Goal: Information Seeking & Learning: Check status

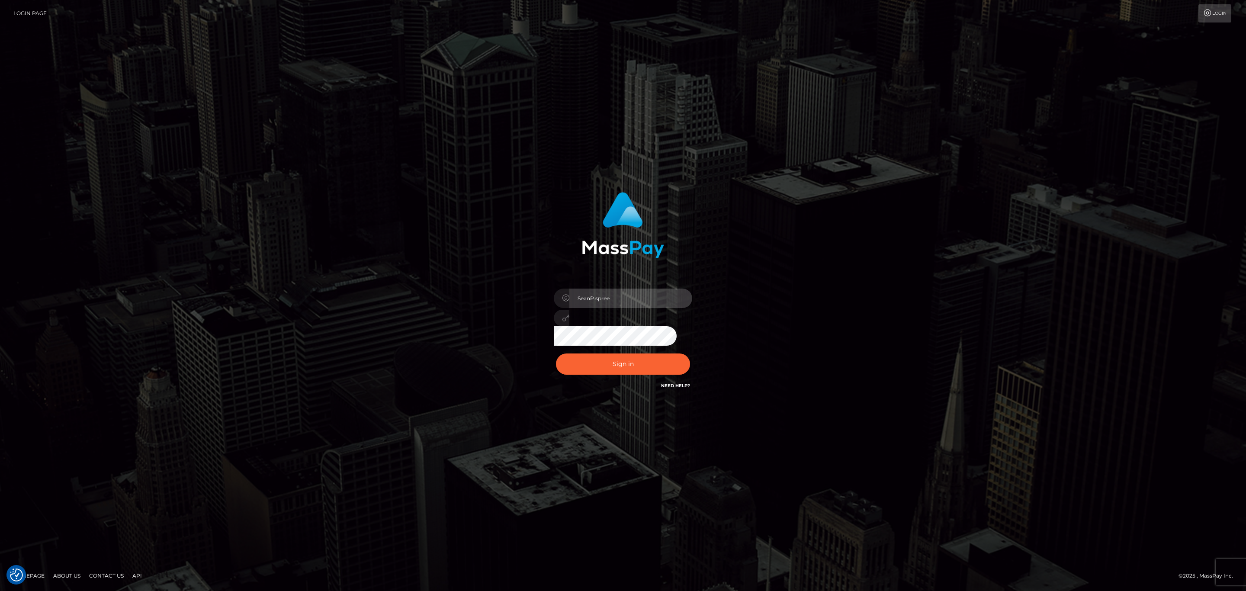
click at [628, 299] on input "SeanP.spree" at bounding box center [630, 298] width 123 height 19
type input "sean.megabonanza"
click at [631, 358] on button "Sign in" at bounding box center [623, 364] width 134 height 21
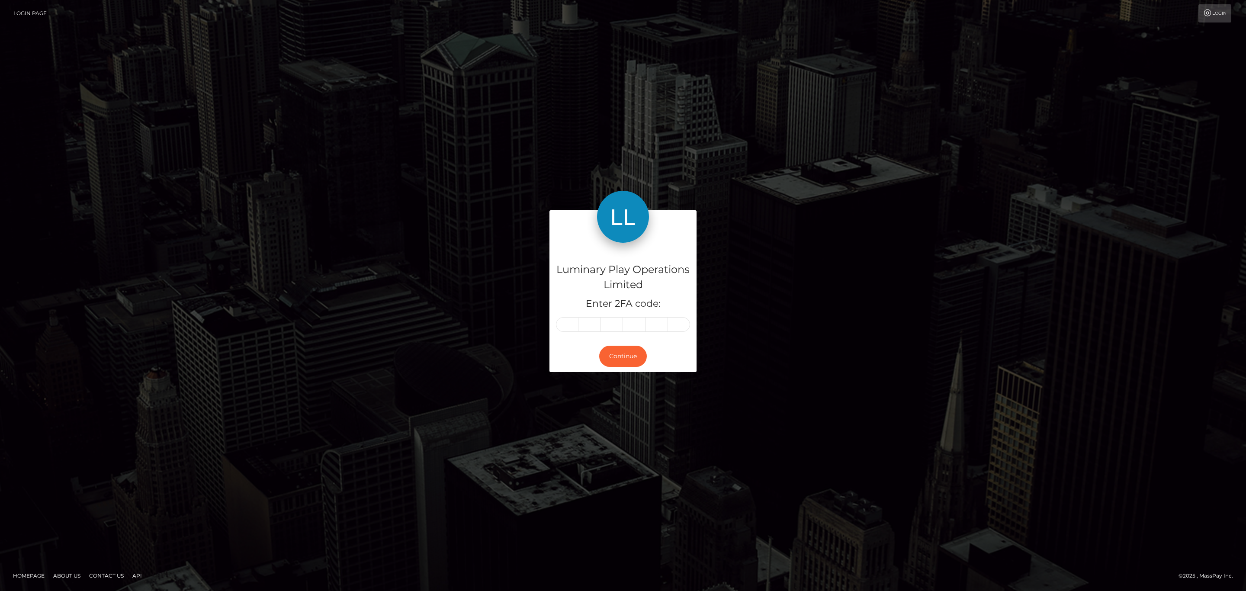
click at [564, 316] on div "Luminary Play Operations Limited Enter 2FA code:" at bounding box center [623, 292] width 147 height 98
click at [564, 325] on input "text" at bounding box center [567, 324] width 23 height 15
paste input "1"
type input "1"
type input "8"
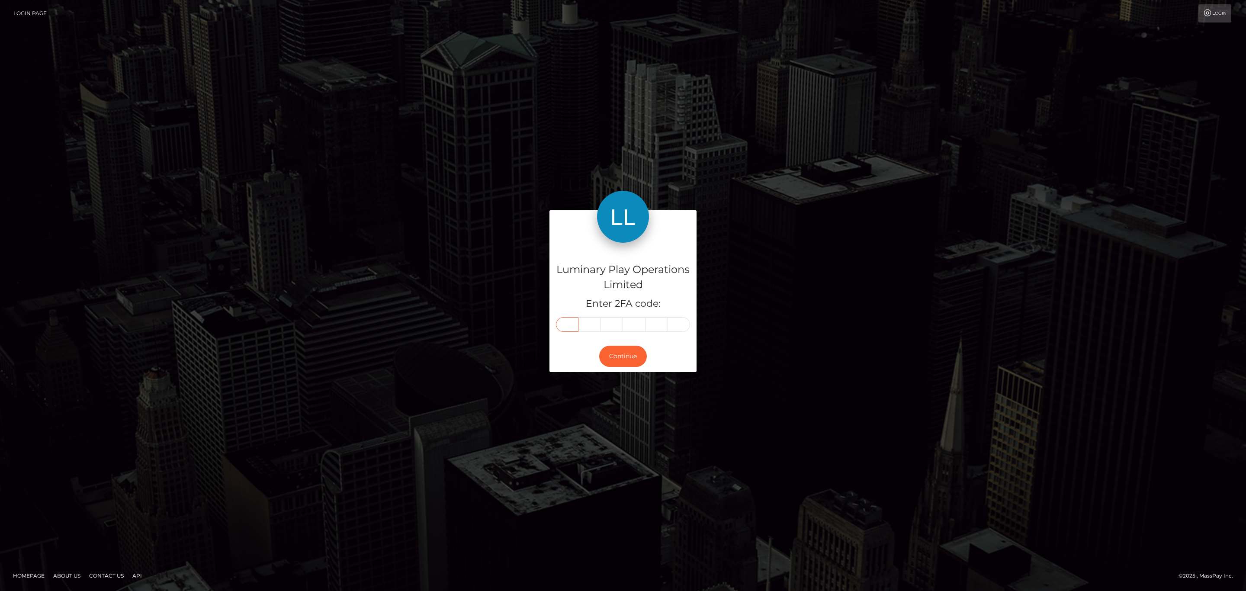
type input "1"
type input "2"
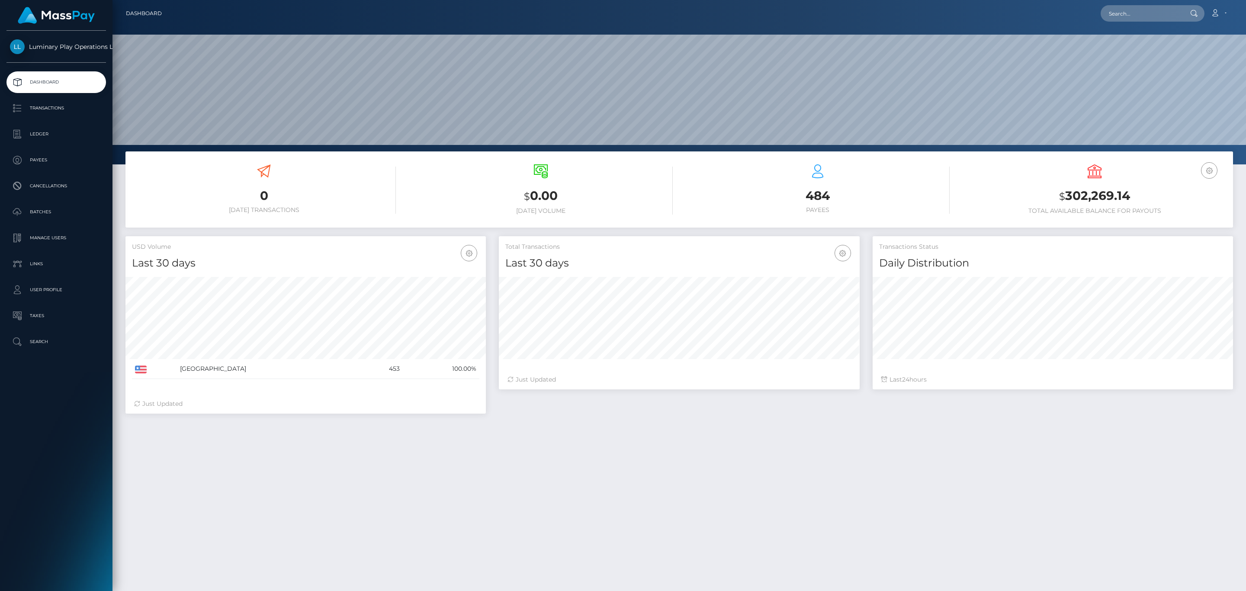
scroll to position [153, 360]
click at [65, 114] on p "Transactions" at bounding box center [56, 108] width 93 height 13
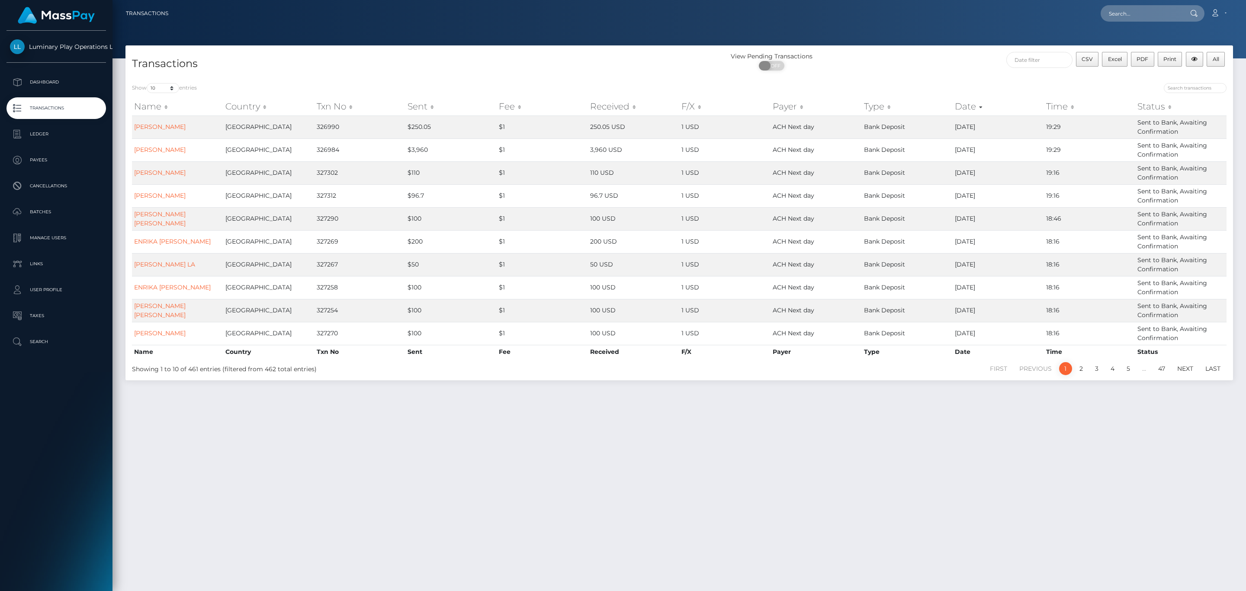
click at [780, 67] on span "OFF" at bounding box center [775, 66] width 22 height 10
checkbox input "true"
click at [1118, 16] on input "text" at bounding box center [1141, 13] width 81 height 16
paste input "309942"
type input "309942"
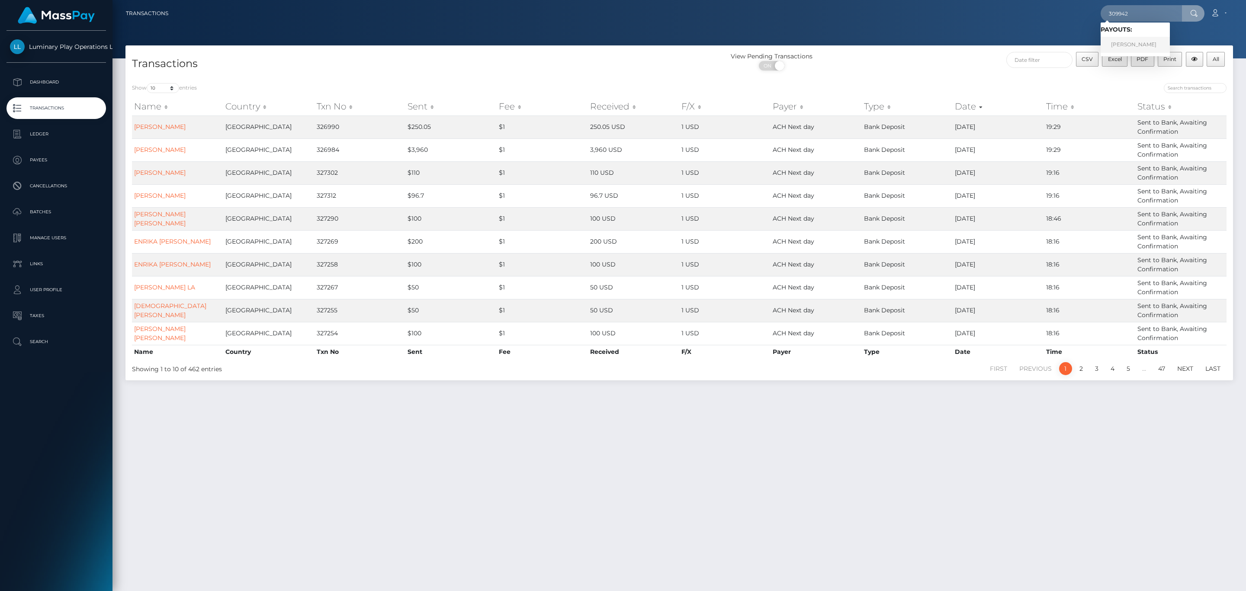
click at [1118, 43] on link "SHELIA LYNN CREWS" at bounding box center [1135, 45] width 69 height 16
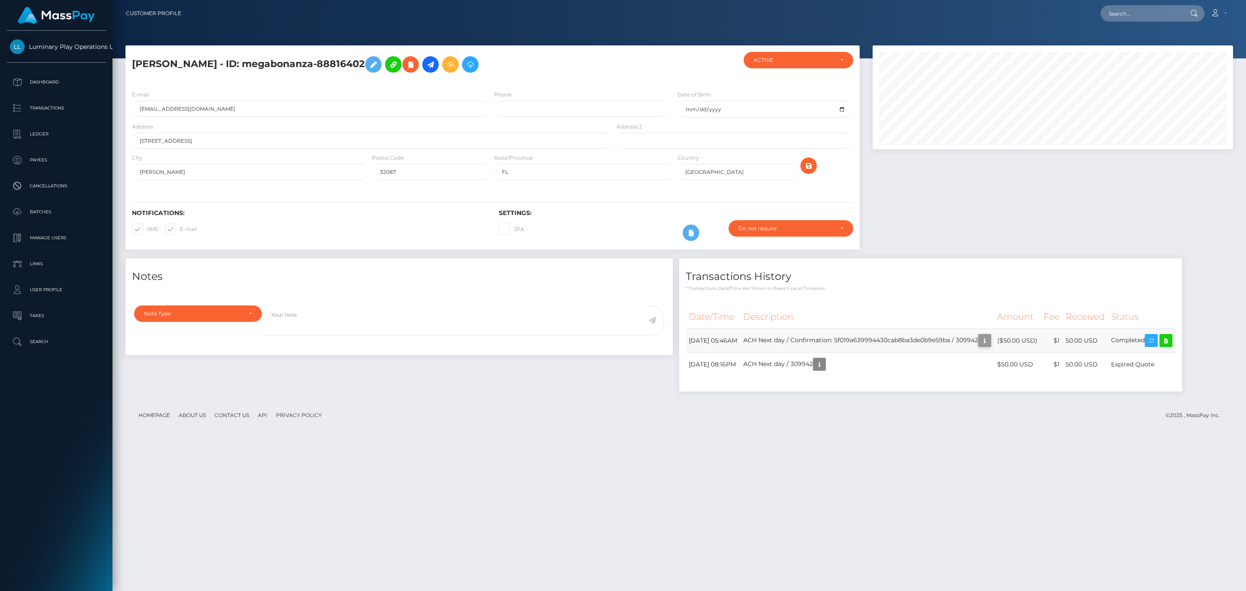
scroll to position [104, 360]
click at [990, 341] on icon "button" at bounding box center [985, 340] width 10 height 11
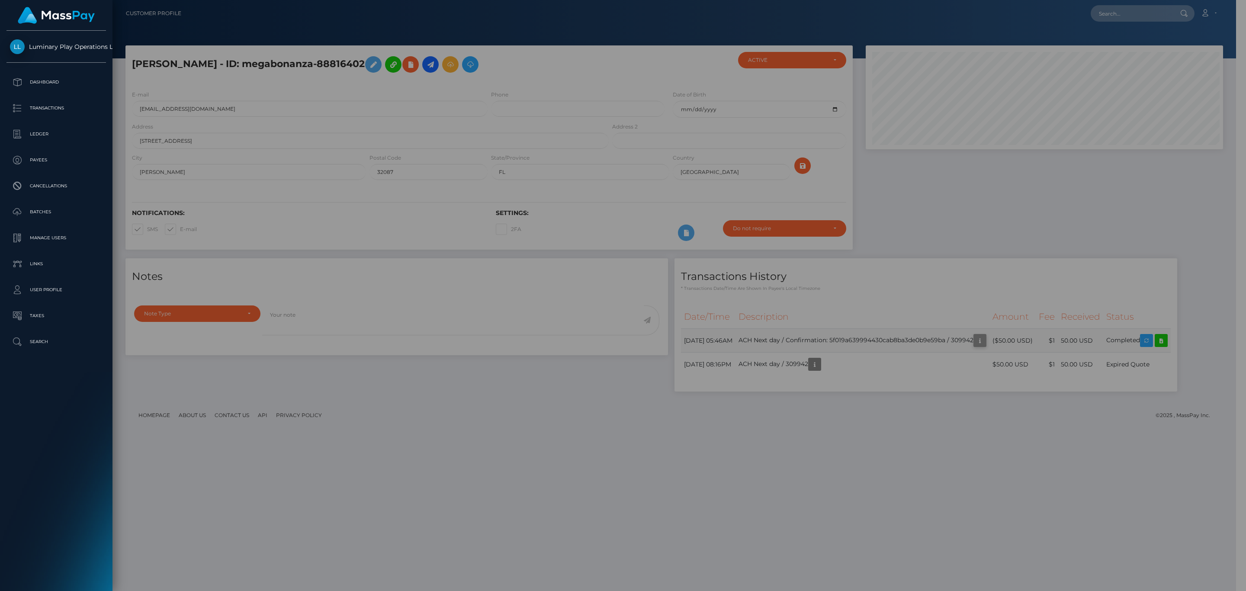
scroll to position [432631, 432377]
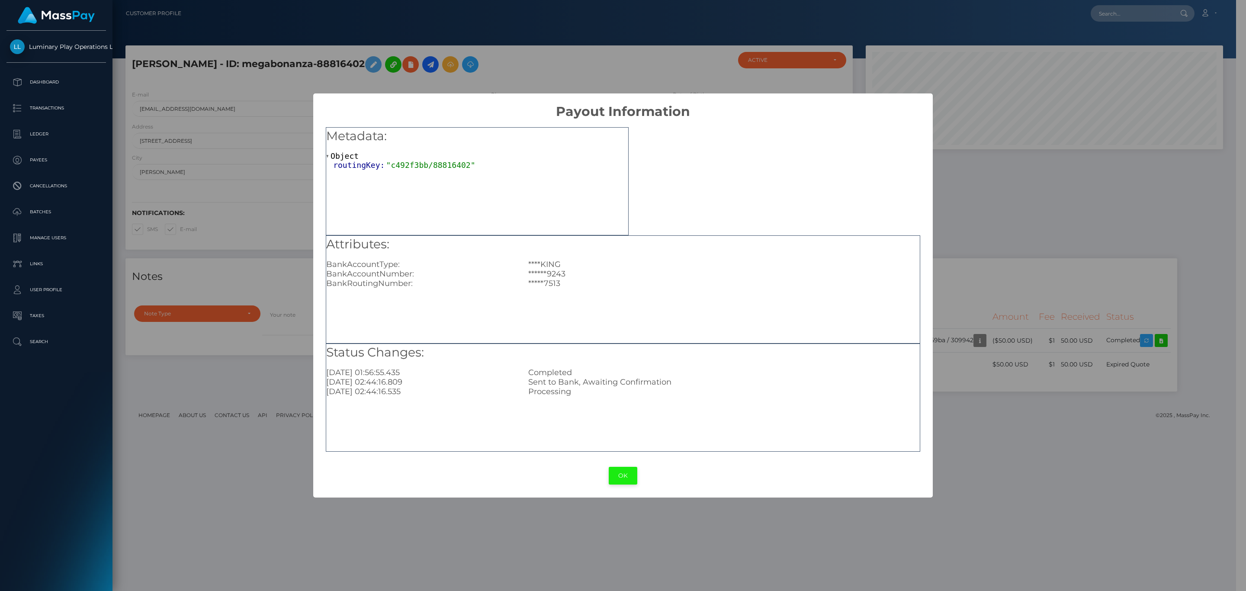
click at [629, 476] on button "OK" at bounding box center [623, 476] width 29 height 18
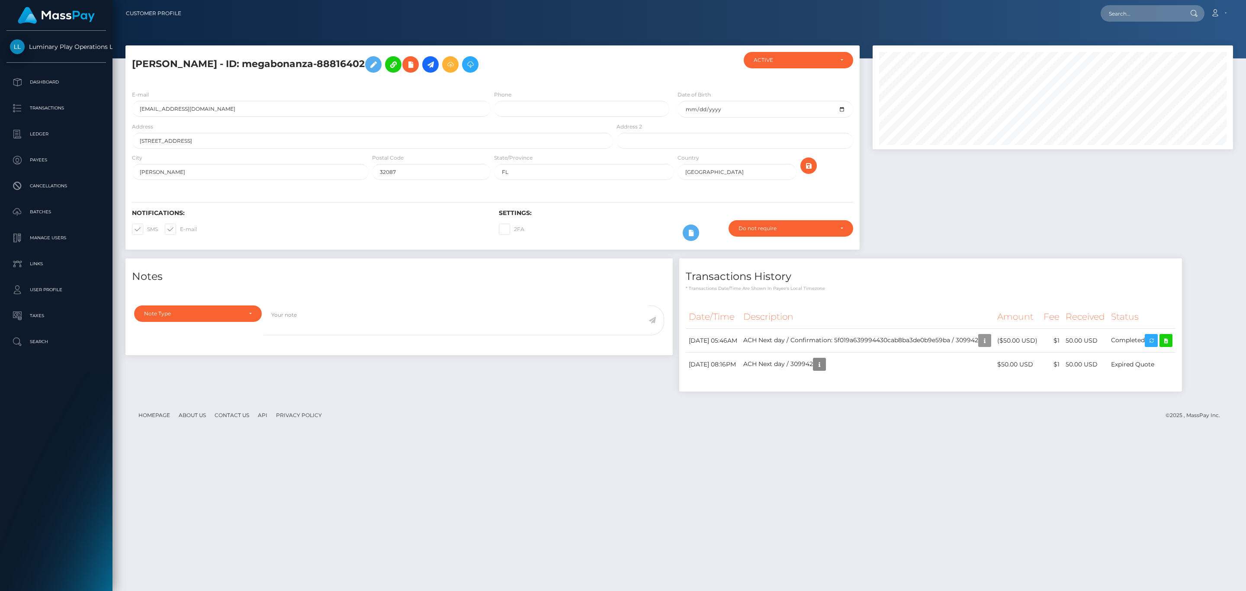
scroll to position [104, 360]
click at [62, 79] on p "Dashboard" at bounding box center [56, 82] width 93 height 13
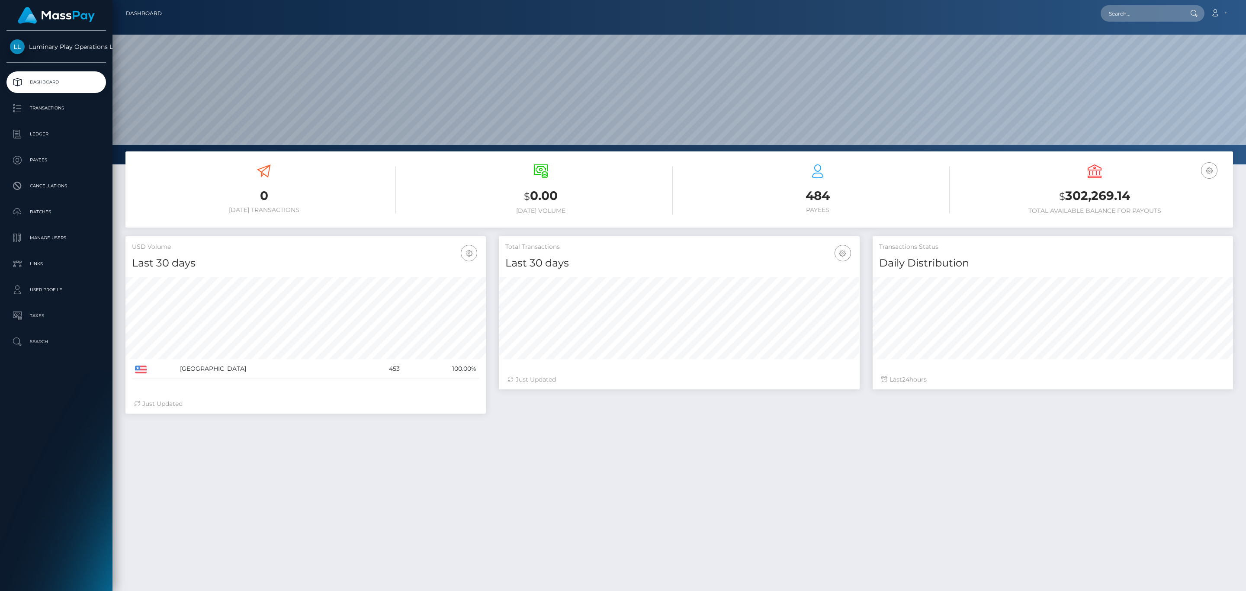
scroll to position [153, 360]
click at [1074, 202] on h3 "$ 302,269.14" at bounding box center [1095, 196] width 264 height 18
copy h3 "302,269.14"
click at [1213, 6] on link "Account" at bounding box center [1219, 13] width 26 height 18
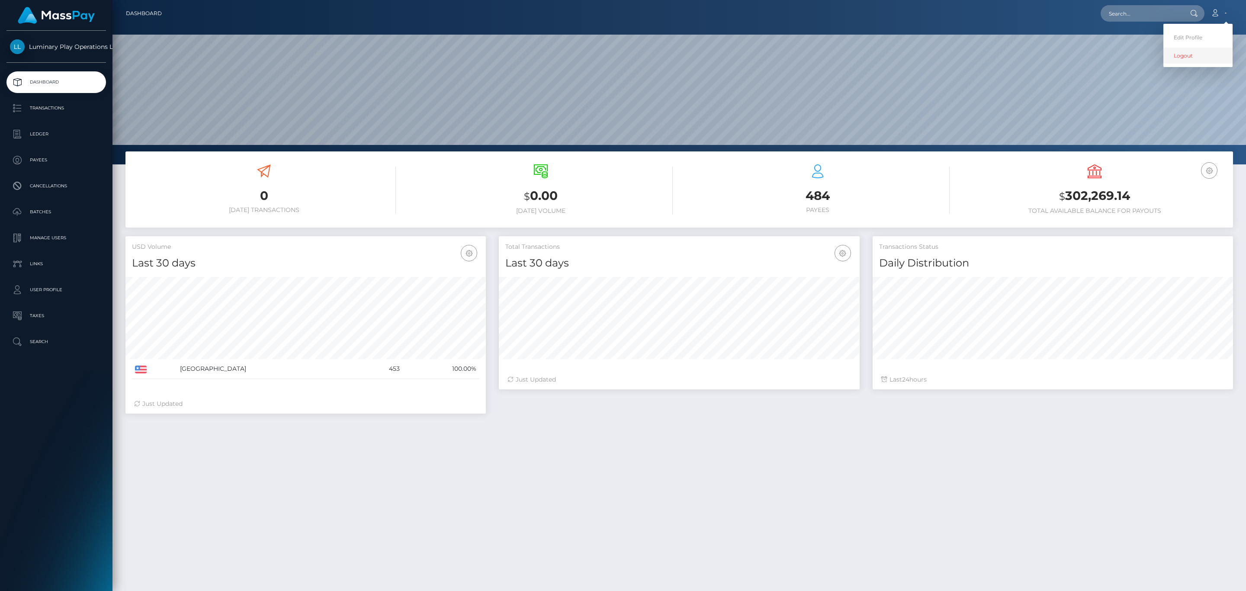
click at [1183, 59] on link "Logout" at bounding box center [1198, 56] width 69 height 16
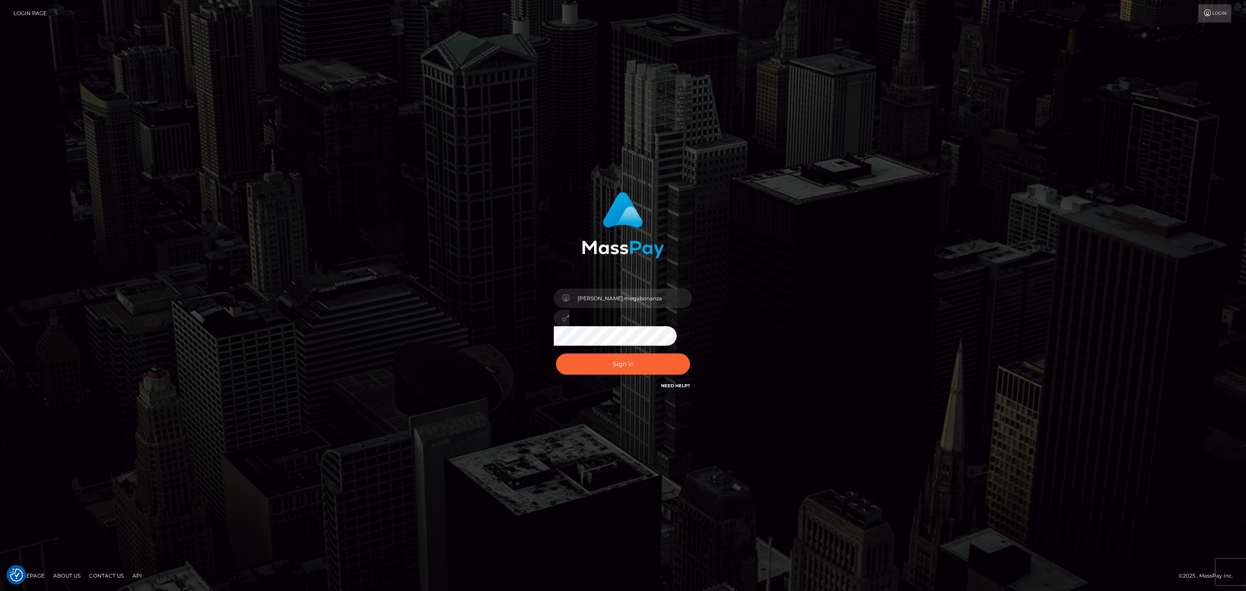
click at [614, 308] on div "sean.megabonanza" at bounding box center [622, 315] width 151 height 66
click at [616, 297] on input "sean.megabonanza" at bounding box center [630, 298] width 123 height 19
type input "Sean.silversocial1"
click at [621, 342] on div "Sean.silversocial1" at bounding box center [622, 315] width 151 height 66
click at [620, 365] on button "Sign in" at bounding box center [623, 364] width 134 height 21
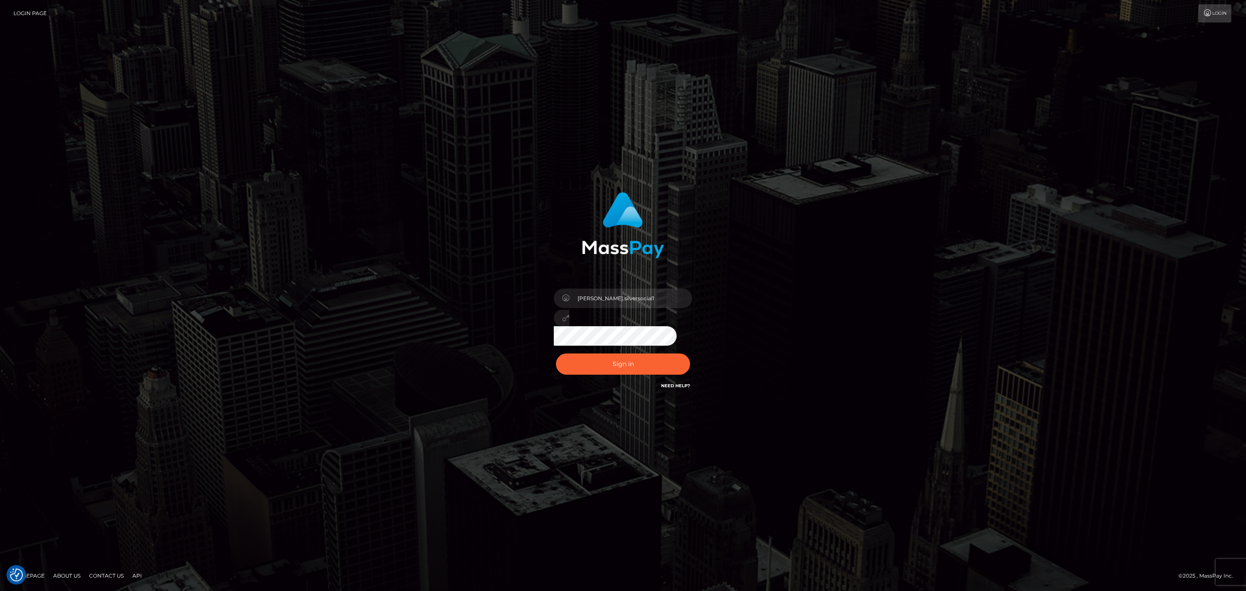
drag, startPoint x: 491, startPoint y: 213, endPoint x: 578, endPoint y: 219, distance: 86.8
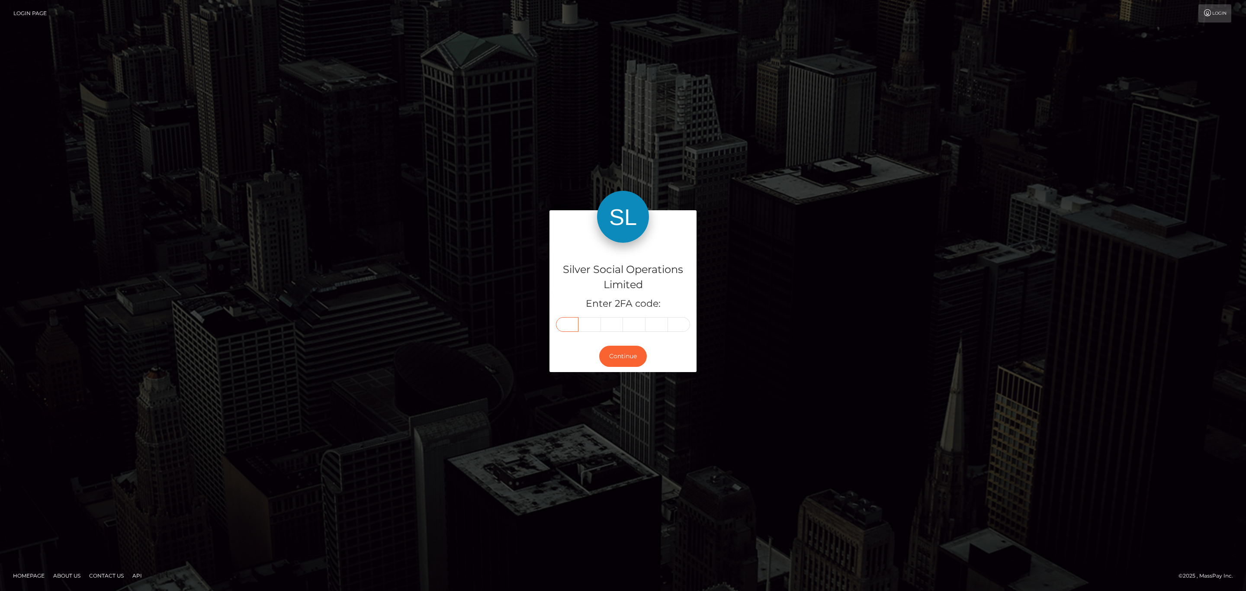
click at [572, 324] on input "text" at bounding box center [567, 324] width 23 height 15
paste input "3"
type input "3"
type input "2"
type input "9"
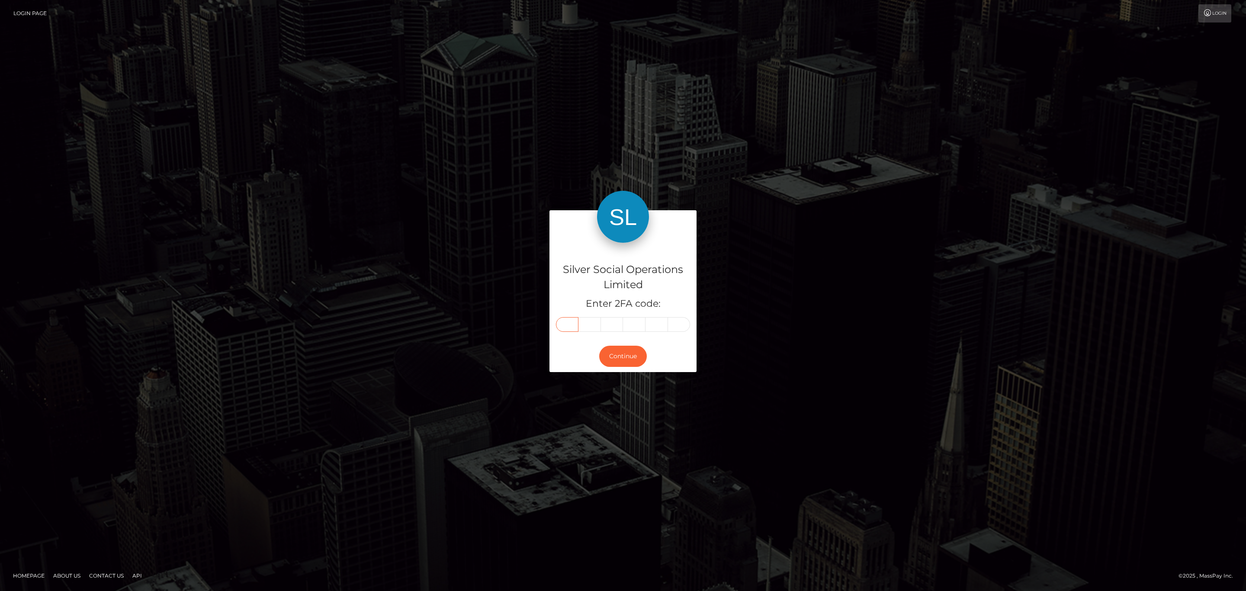
type input "7"
type input "5"
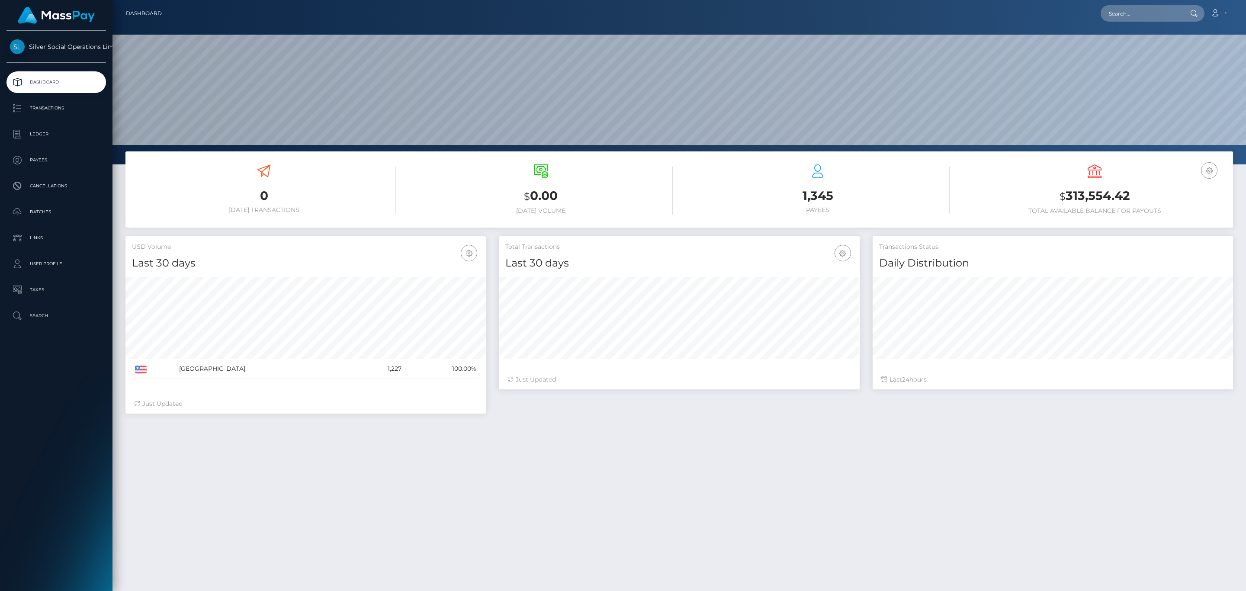
scroll to position [153, 360]
click at [1086, 193] on h3 "$ 313,554.42" at bounding box center [1095, 196] width 264 height 18
copy h3 "313,554.42"
click at [1225, 16] on link "Account" at bounding box center [1219, 13] width 26 height 18
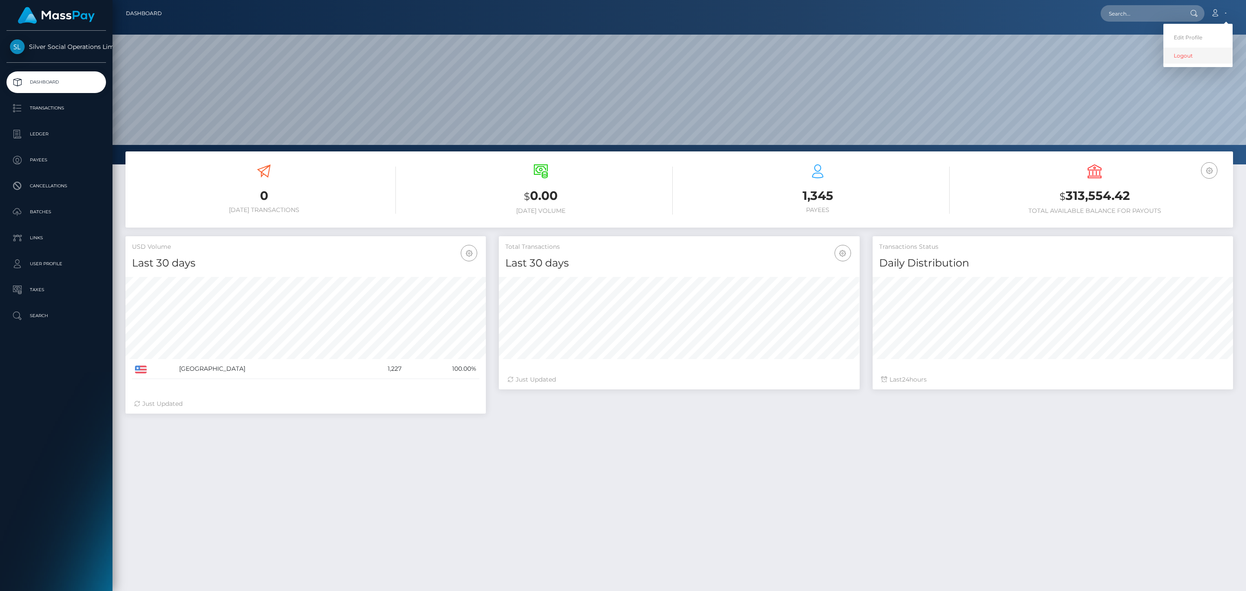
click at [1188, 56] on link "Logout" at bounding box center [1198, 56] width 69 height 16
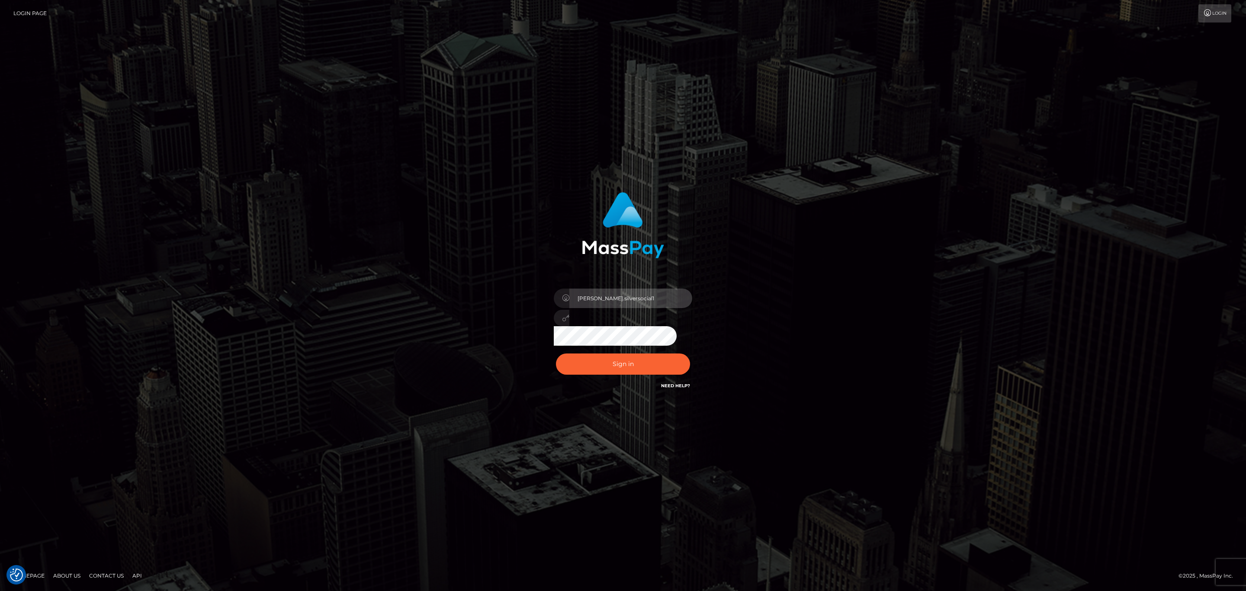
click at [650, 305] on input "Sean.silversocial1" at bounding box center [630, 298] width 123 height 19
type input "sean.megabonanza"
click at [639, 370] on button "Sign in" at bounding box center [623, 364] width 134 height 21
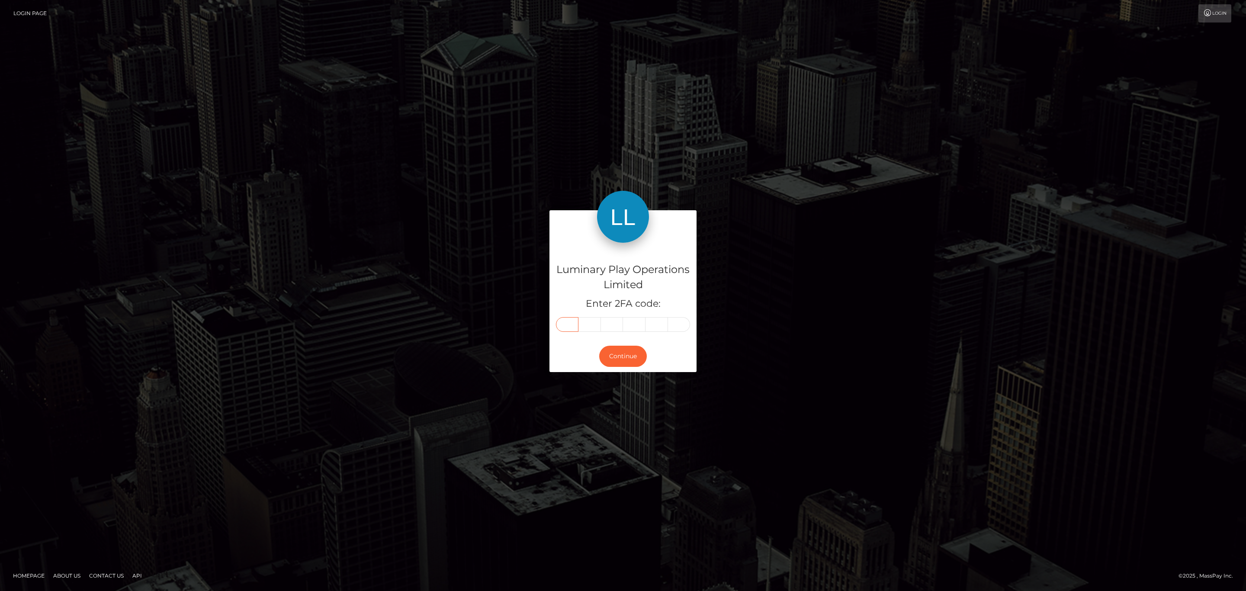
click at [569, 318] on input "text" at bounding box center [567, 324] width 23 height 15
paste input "3"
type input "3"
type input "4"
type input "6"
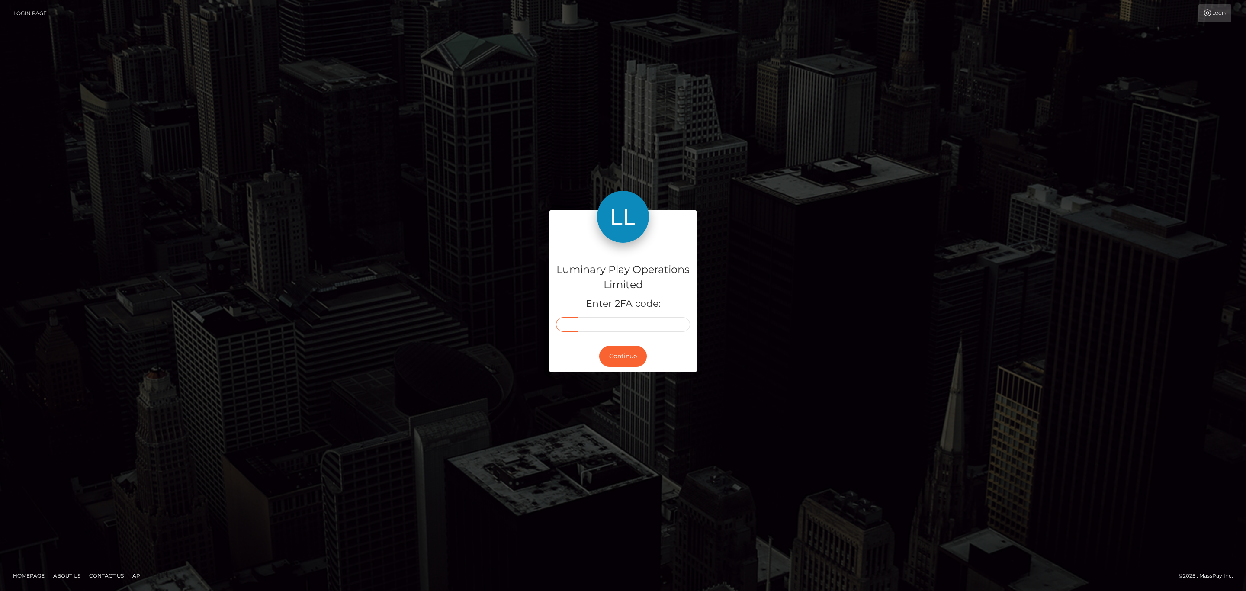
type input "0"
type input "7"
type input "1"
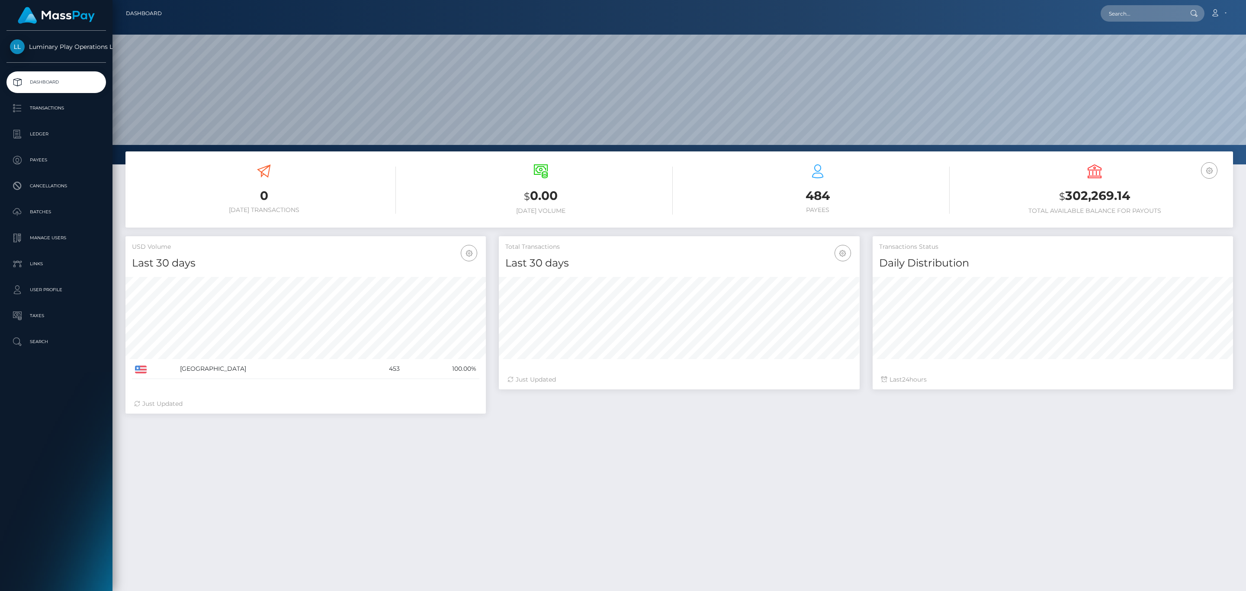
scroll to position [153, 360]
click at [52, 111] on p "Transactions" at bounding box center [56, 108] width 93 height 13
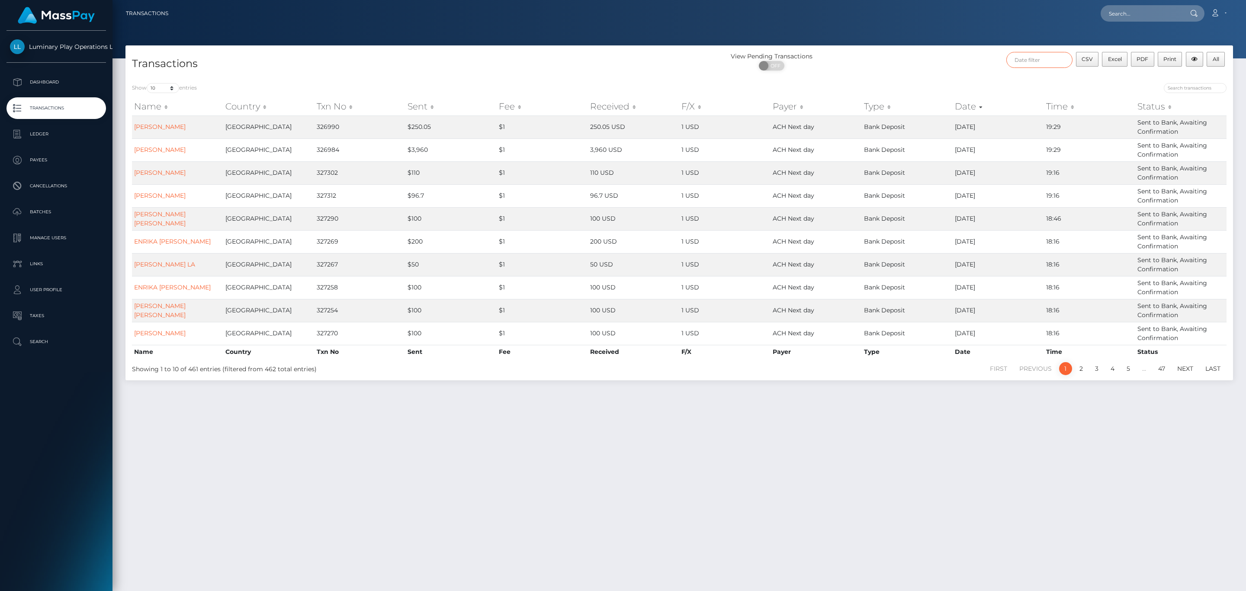
click at [1042, 55] on input "text" at bounding box center [1040, 60] width 66 height 16
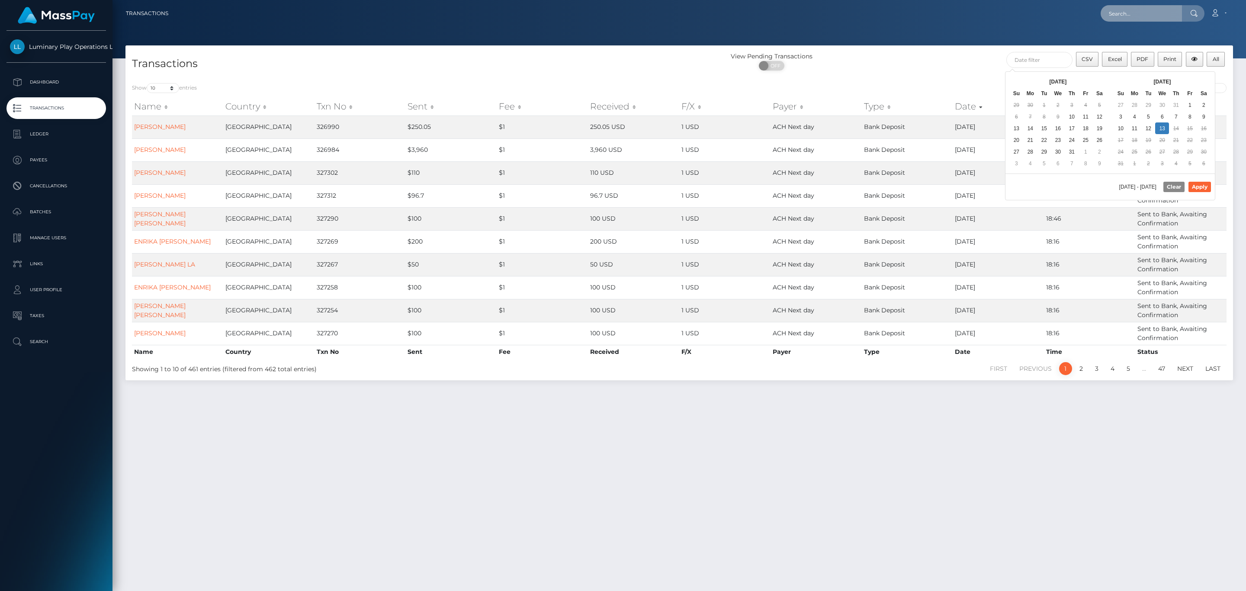
click at [1133, 12] on input "text" at bounding box center [1141, 13] width 81 height 16
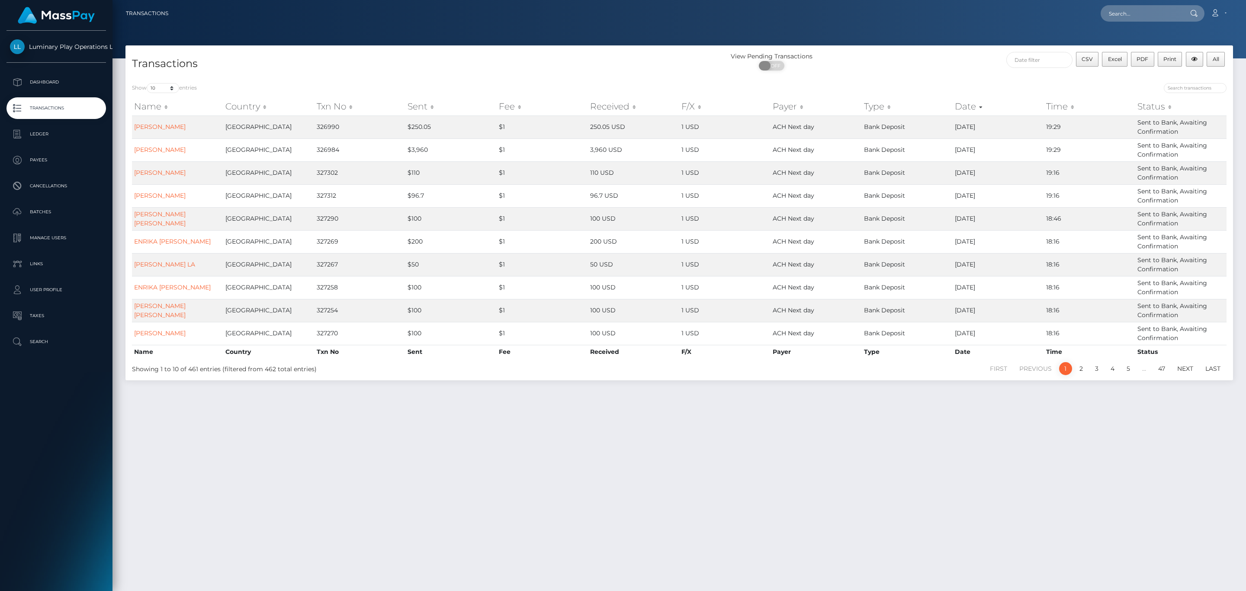
click at [779, 69] on span "OFF" at bounding box center [775, 66] width 22 height 10
checkbox input "true"
click at [897, 71] on div "View Pending Transactions ON OFF" at bounding box center [817, 63] width 277 height 23
click at [1112, 19] on input "text" at bounding box center [1141, 13] width 81 height 16
paste input "316412"
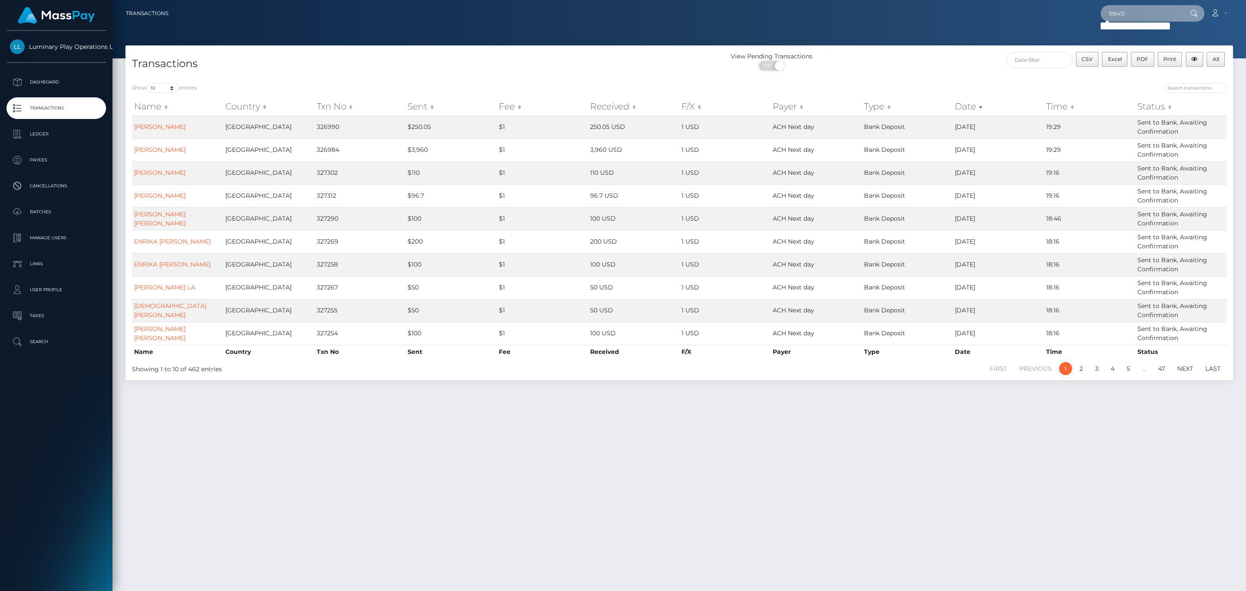
click at [1123, 10] on input "316412" at bounding box center [1141, 13] width 81 height 16
paste input "05126606"
type input "305126606"
click at [1139, 39] on link "[PERSON_NAME]" at bounding box center [1135, 45] width 69 height 16
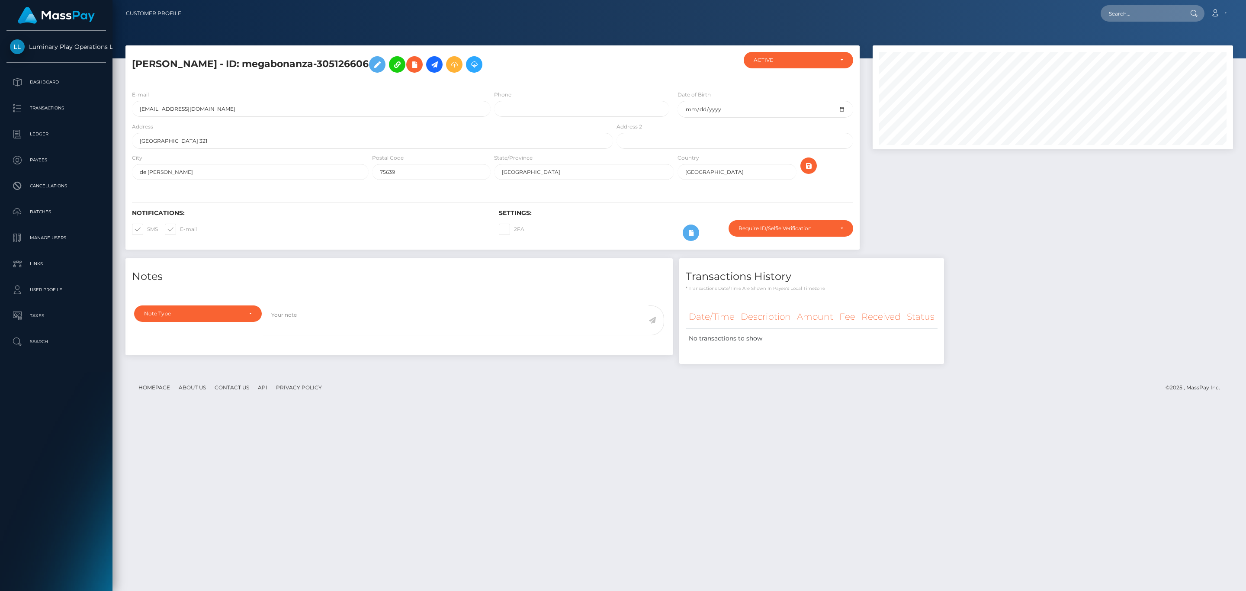
scroll to position [104, 360]
click at [1013, 216] on div at bounding box center [1052, 151] width 373 height 213
click at [1145, 19] on input "text" at bounding box center [1141, 13] width 81 height 16
paste input "310070"
click at [1149, 12] on input "310070" at bounding box center [1141, 13] width 81 height 16
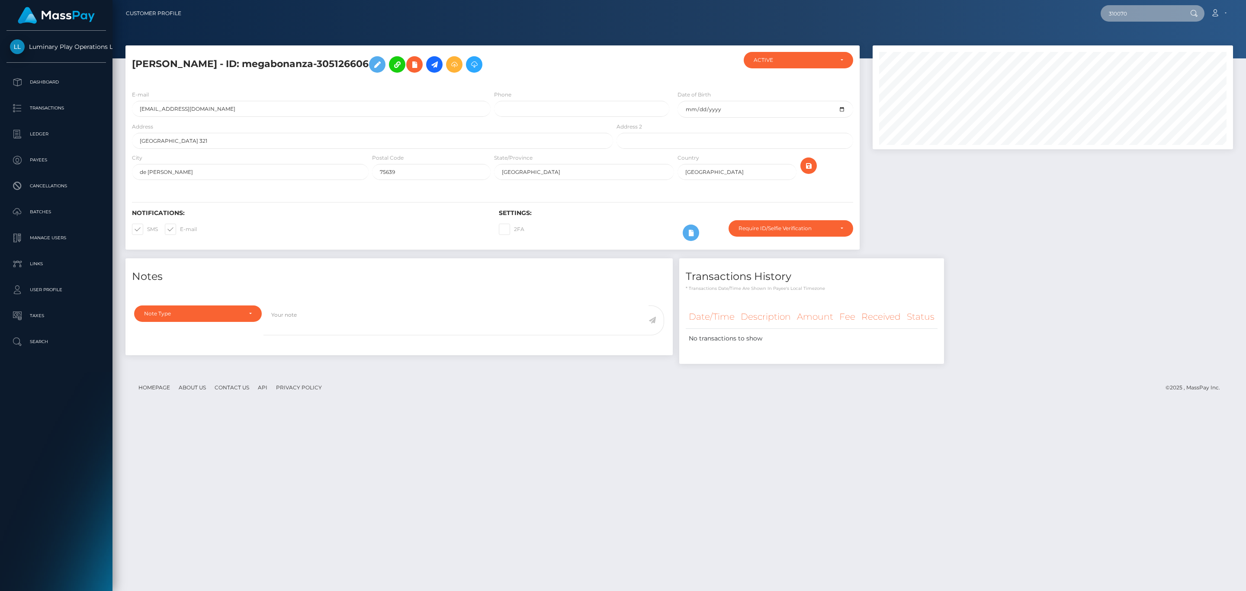
paste input "09947"
click at [1160, 21] on input "309947" at bounding box center [1141, 13] width 81 height 16
paste input "15893"
type input "315893"
click at [1142, 44] on link "[PERSON_NAME] [PERSON_NAME]" at bounding box center [1157, 45] width 113 height 16
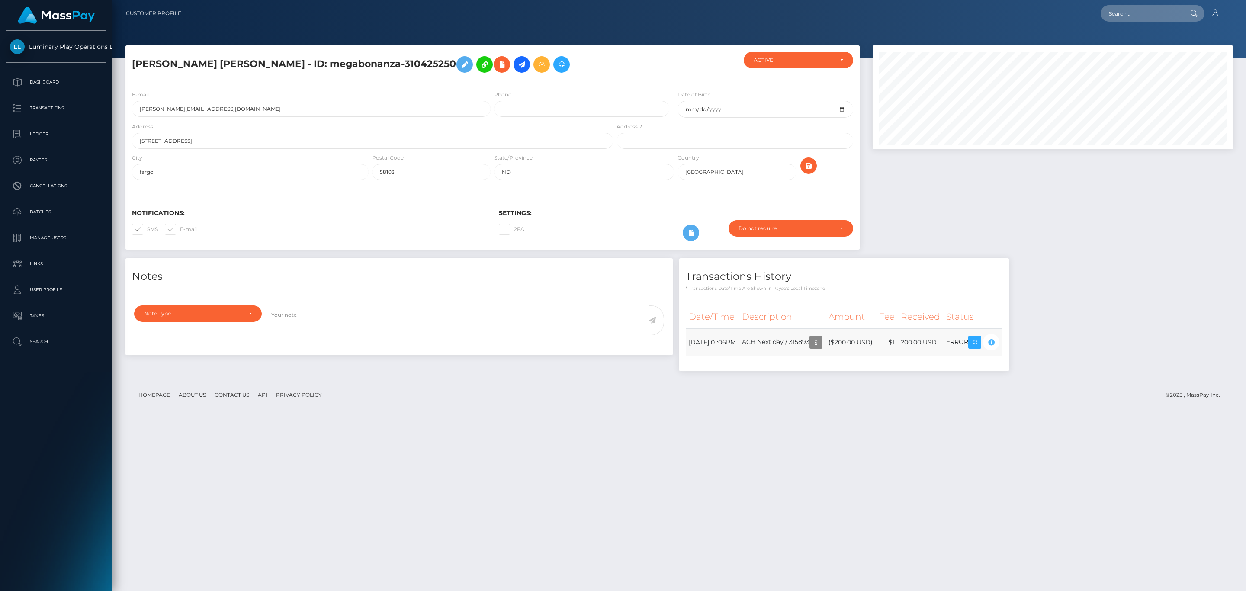
scroll to position [104, 360]
click at [1133, 17] on input "text" at bounding box center [1141, 13] width 81 height 16
paste input "309947"
click at [1155, 15] on input "309947" at bounding box center [1141, 13] width 81 height 16
paste input "121635021"
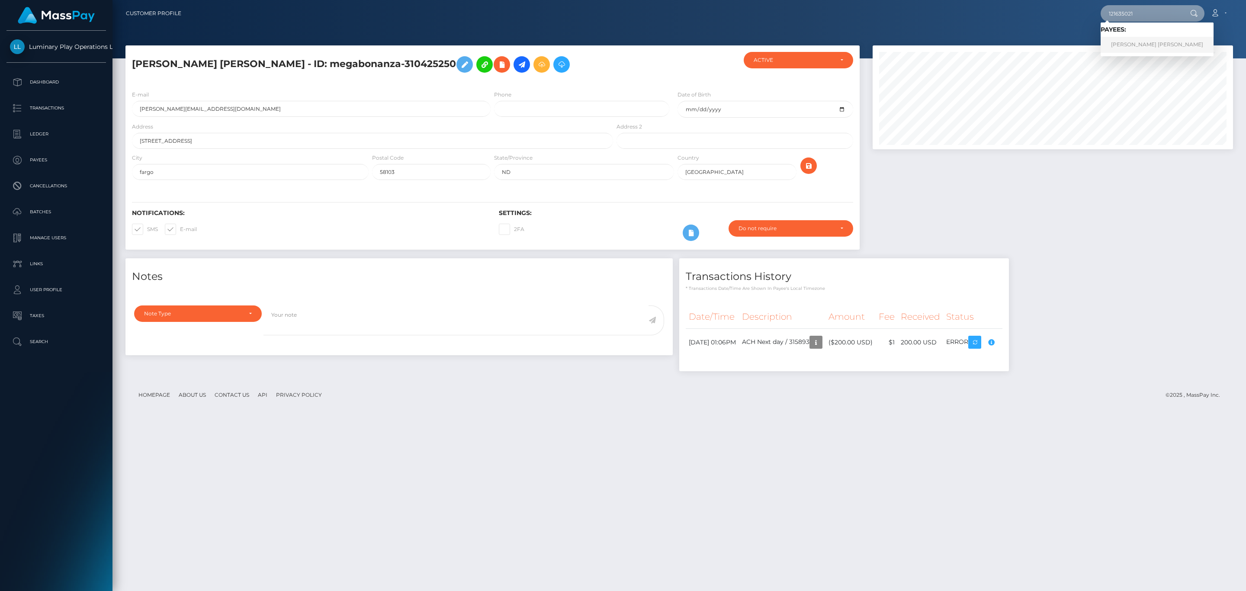
type input "121635021"
click at [1147, 45] on link "JOSEPH MICHAEL SMITH" at bounding box center [1157, 45] width 113 height 16
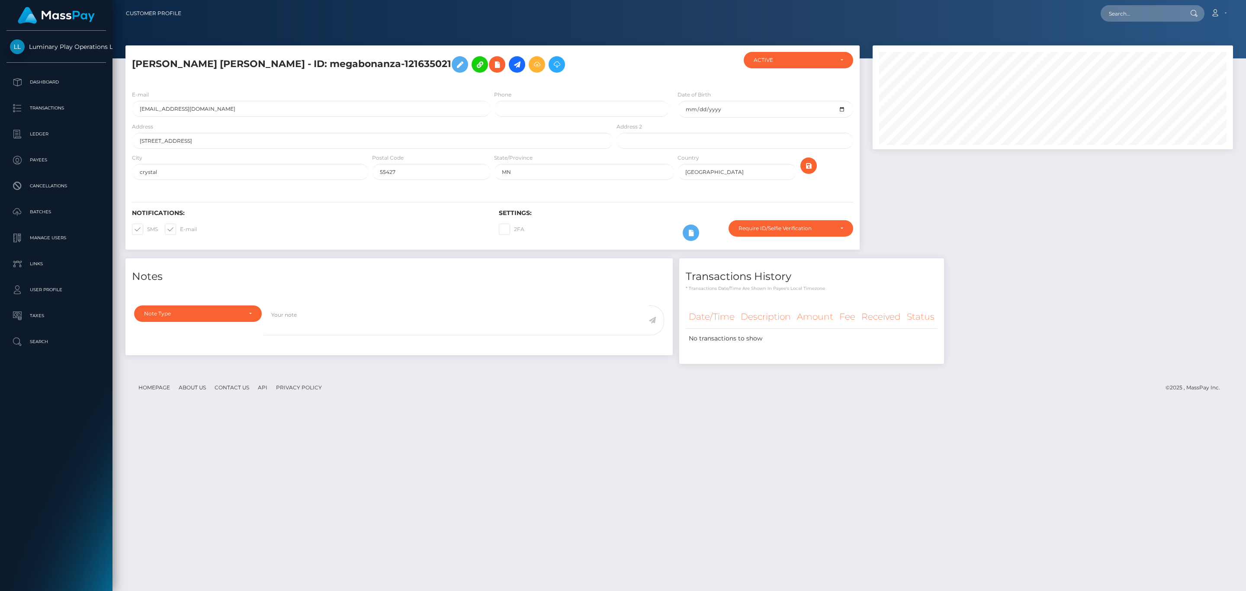
scroll to position [104, 360]
click at [1013, 212] on div at bounding box center [1052, 151] width 373 height 213
click at [961, 204] on div at bounding box center [1052, 151] width 373 height 213
